Goal: Transaction & Acquisition: Subscribe to service/newsletter

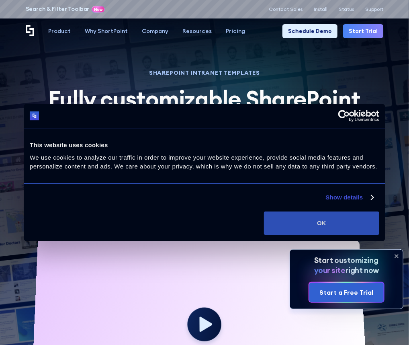
click at [322, 224] on button "OK" at bounding box center [321, 223] width 115 height 23
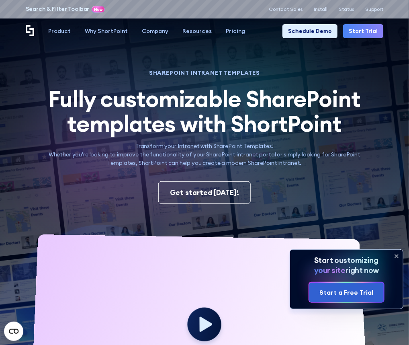
click at [399, 257] on icon at bounding box center [396, 256] width 3 height 3
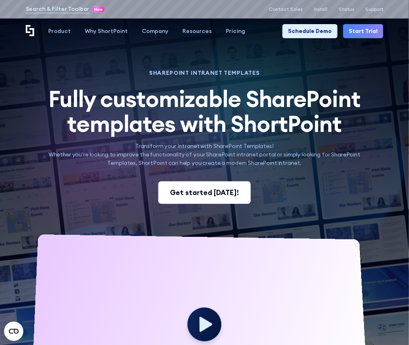
click at [230, 190] on div "Get started today!" at bounding box center [204, 192] width 69 height 10
